Goal: Navigation & Orientation: Find specific page/section

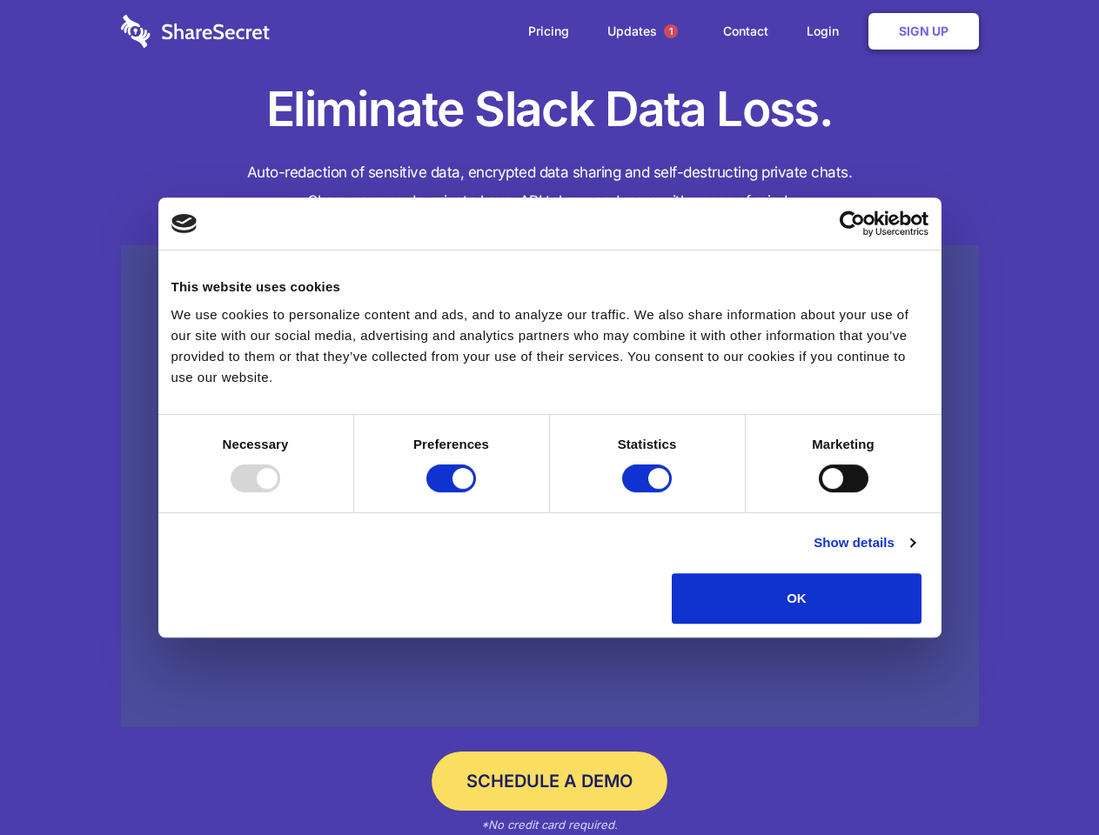
click at [280, 492] on div at bounding box center [255, 478] width 50 height 28
click at [476, 492] on input "Preferences" at bounding box center [451, 478] width 50 height 28
checkbox input "false"
click at [649, 492] on input "Statistics" at bounding box center [647, 478] width 50 height 28
checkbox input "false"
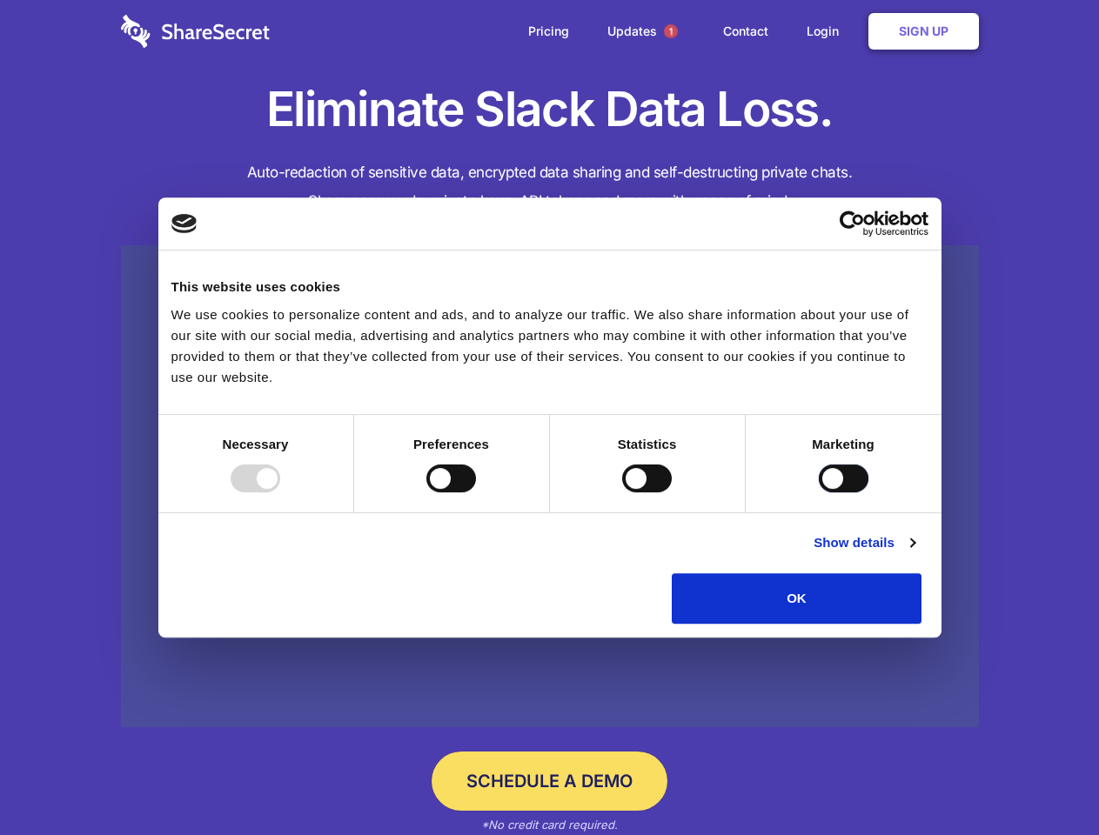
click at [818, 492] on input "Marketing" at bounding box center [843, 478] width 50 height 28
checkbox input "true"
click at [914, 553] on link "Show details" at bounding box center [863, 542] width 101 height 21
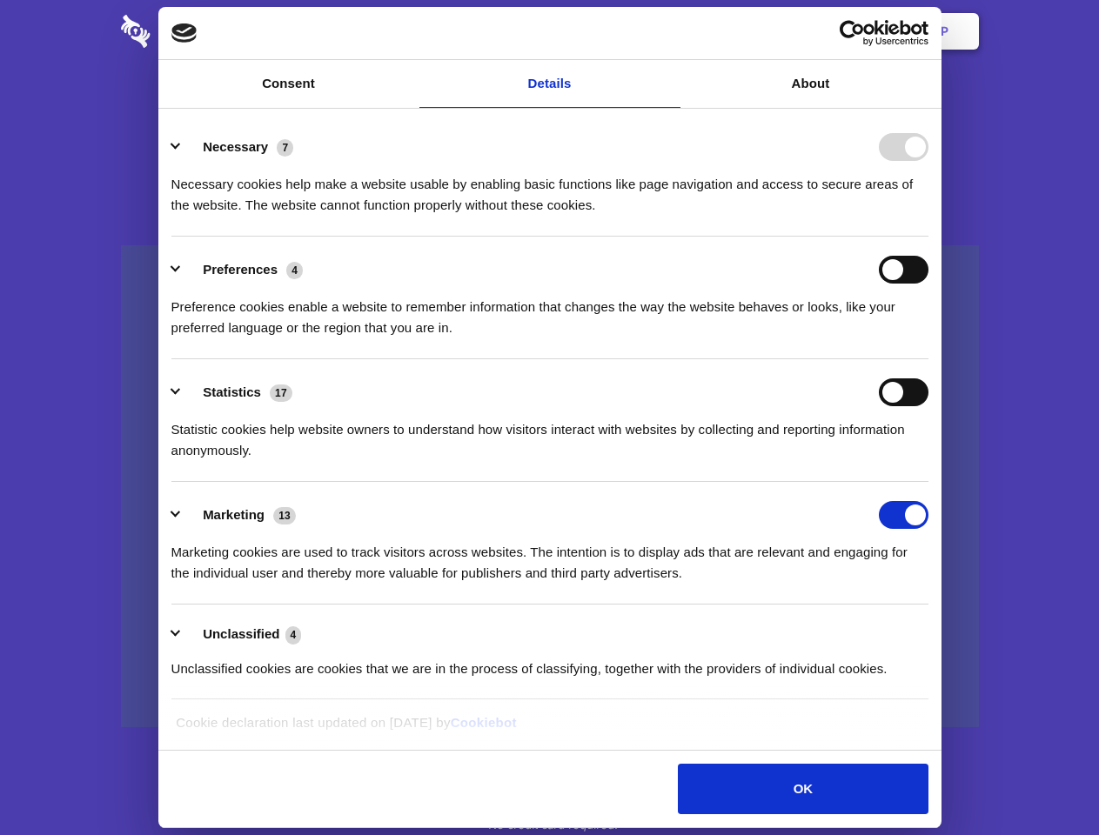
click at [928, 482] on li "Statistics 17 Statistic cookies help website owners to understand how visitors …" at bounding box center [549, 420] width 757 height 123
click at [670, 31] on span "1" at bounding box center [671, 31] width 14 height 14
